Goal: Task Accomplishment & Management: Manage account settings

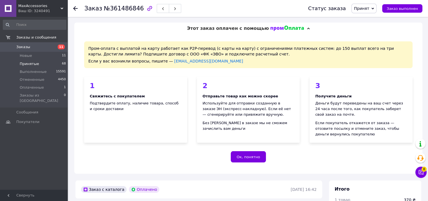
click at [39, 65] on li "Принятые 68" at bounding box center [34, 64] width 69 height 8
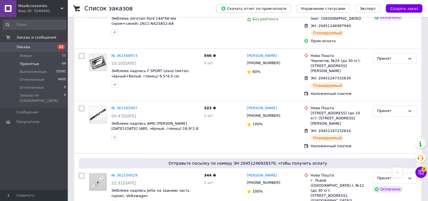
scroll to position [563, 0]
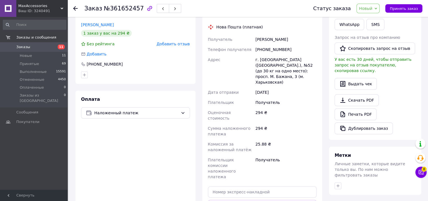
scroll to position [56, 0]
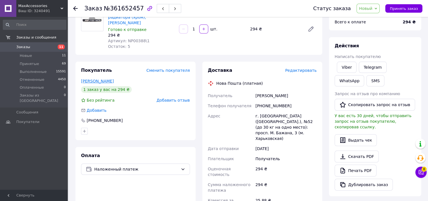
click at [90, 79] on link "Назаров Игорь" at bounding box center [97, 81] width 33 height 5
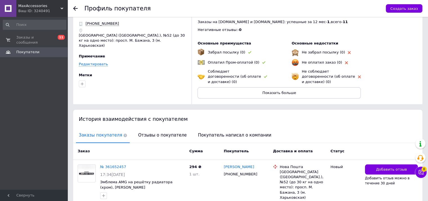
scroll to position [28, 0]
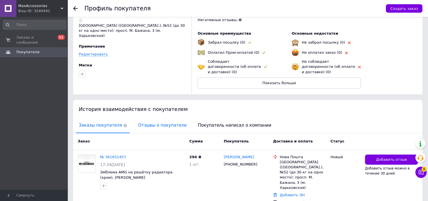
click at [160, 124] on span "Отзывы о покупателе" at bounding box center [162, 125] width 54 height 14
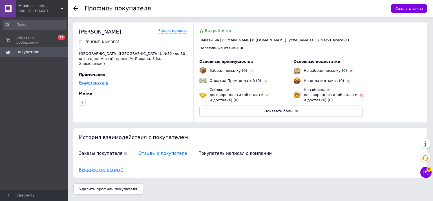
click at [308, 106] on button "Показать больше" at bounding box center [280, 111] width 163 height 11
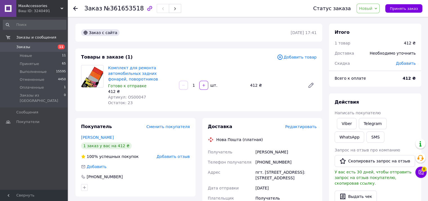
drag, startPoint x: 101, startPoint y: 137, endPoint x: 105, endPoint y: 135, distance: 3.9
click at [101, 137] on link "Літвінов Андрій" at bounding box center [97, 137] width 33 height 5
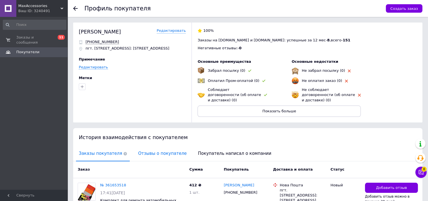
click at [148, 147] on span "Отзывы о покупателе" at bounding box center [162, 153] width 54 height 14
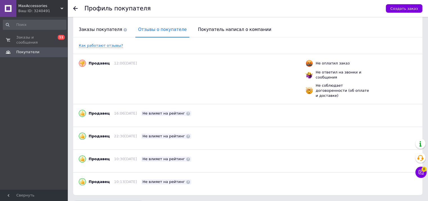
scroll to position [130, 0]
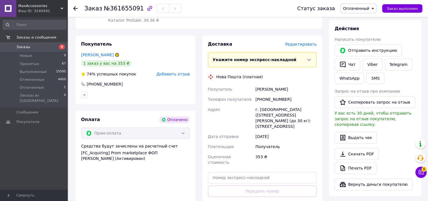
scroll to position [253, 0]
